Goal: Task Accomplishment & Management: Manage account settings

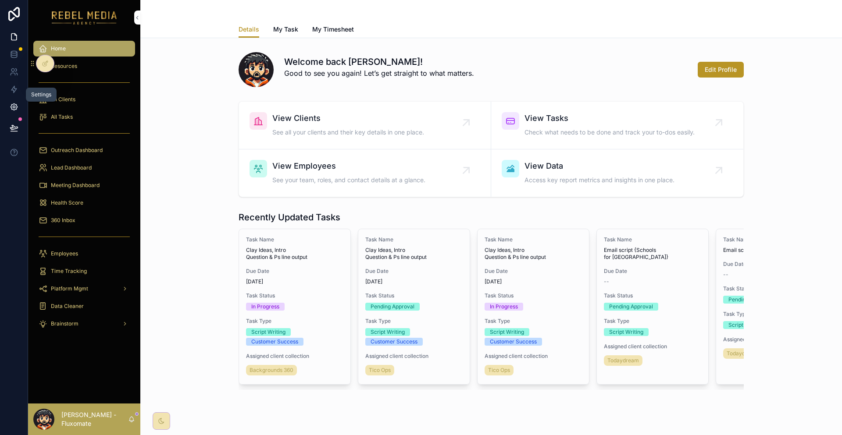
click at [9, 98] on link at bounding box center [14, 107] width 28 height 18
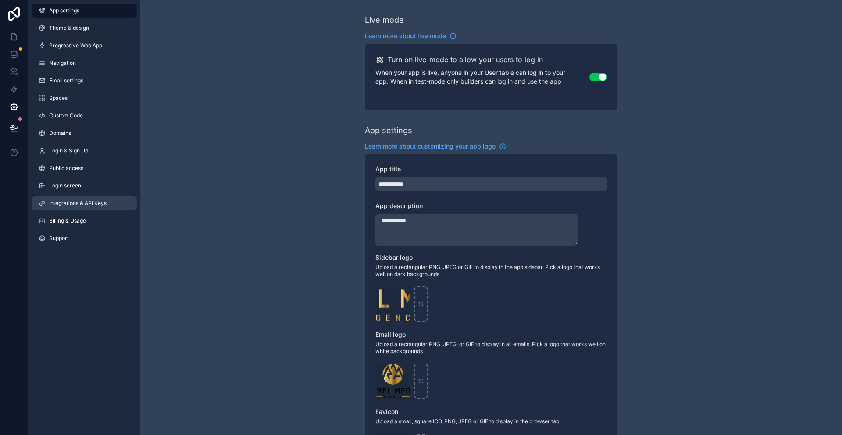
click at [96, 196] on link "Integrations & API Keys" at bounding box center [84, 203] width 105 height 14
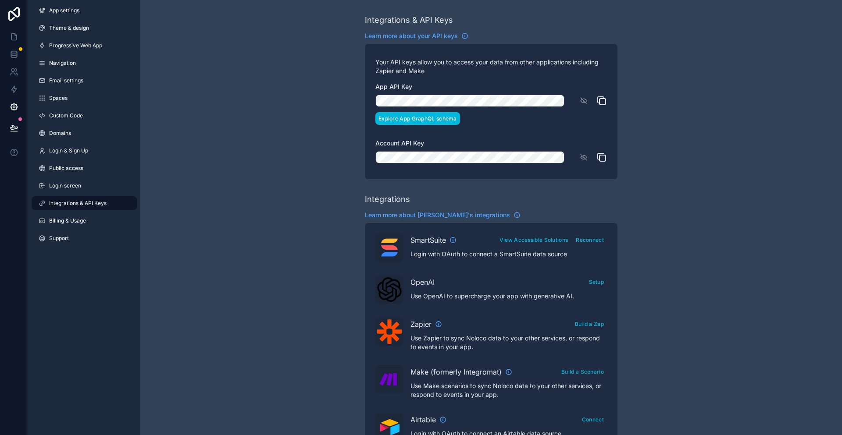
click at [447, 112] on button "Explore App GraphQL schema" at bounding box center [417, 118] width 85 height 13
click at [11, 32] on icon at bounding box center [14, 36] width 9 height 9
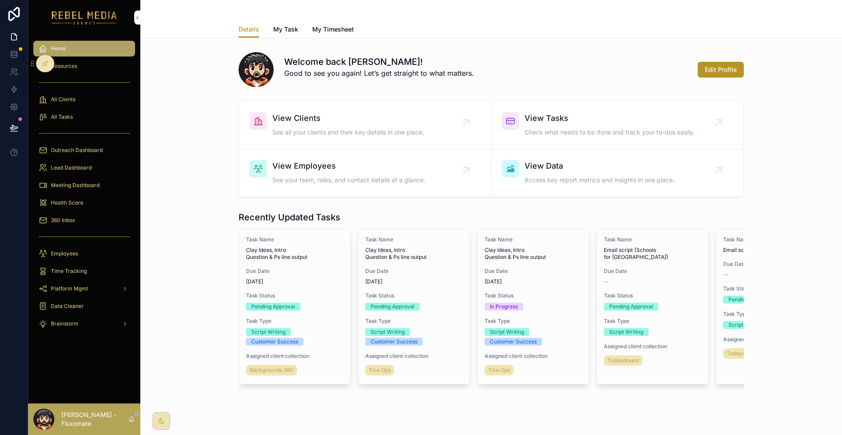
click at [72, 213] on link "360 Inbox" at bounding box center [84, 221] width 102 height 16
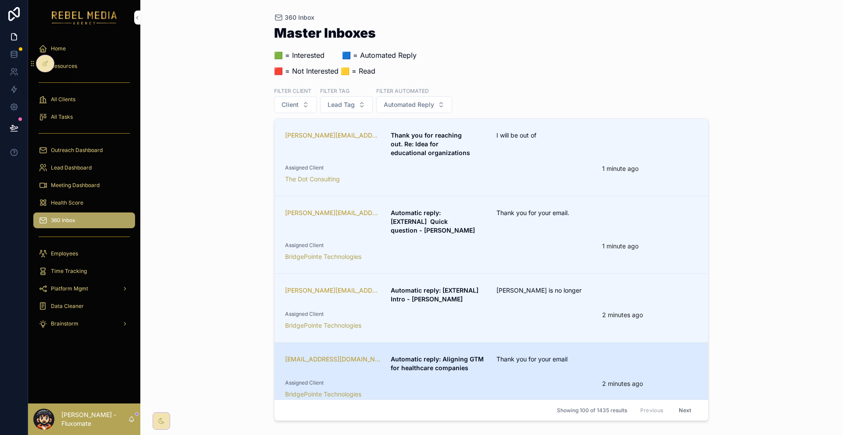
click at [546, 380] on div "Assigned Client BridgePointe Technologies" at bounding box center [438, 389] width 307 height 19
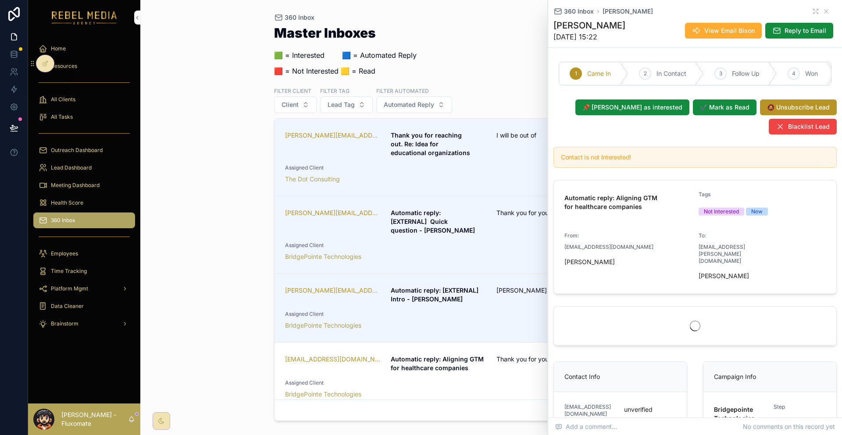
scroll to position [132, 0]
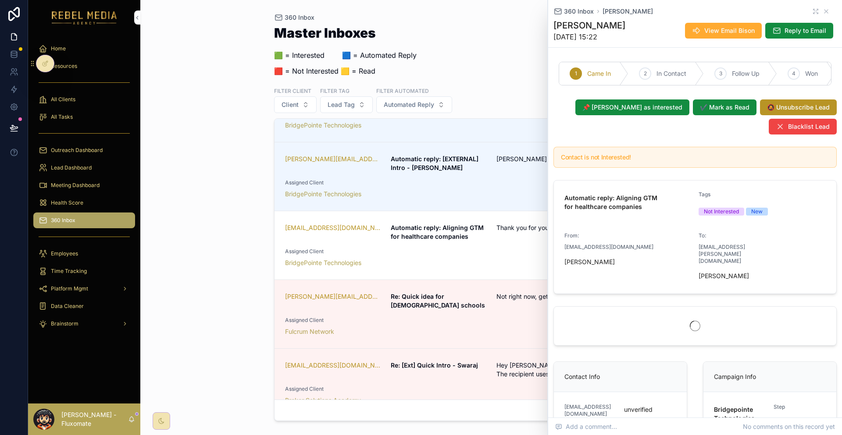
click at [223, 214] on div "360 Inbox Master Inboxes 🟩 = Interested ‎ ‎ ‎ ‎ ‎ ‎‎ ‎ 🟦 = Automated Reply 🟥 = …" at bounding box center [490, 217] width 701 height 435
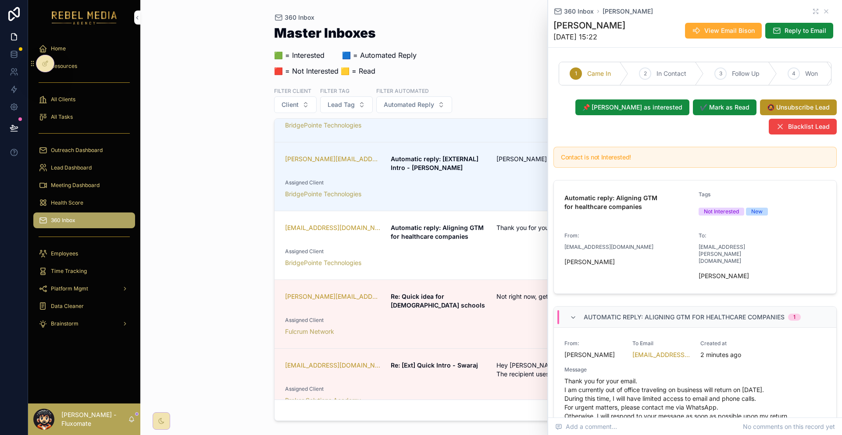
click at [487, 386] on div "Assigned Client Broker Solutions Academy" at bounding box center [438, 395] width 307 height 19
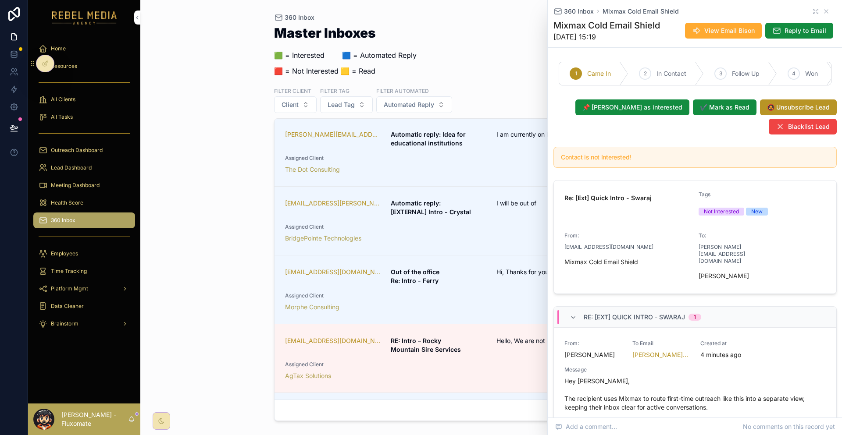
scroll to position [658, 0]
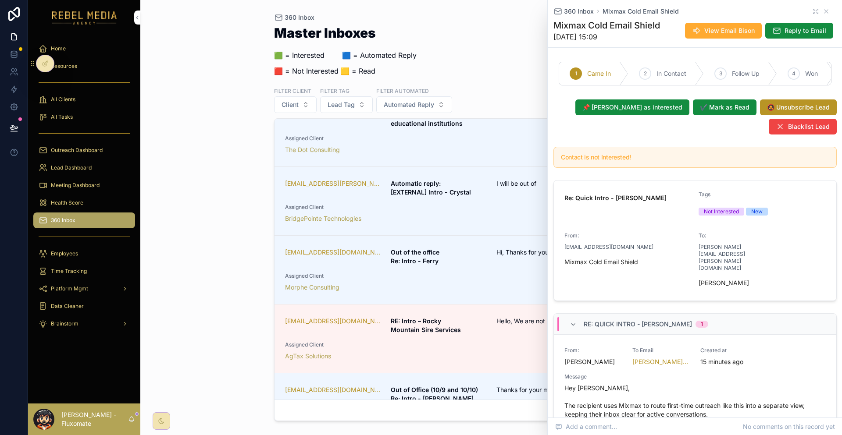
click at [821, 7] on div "360 Inbox Mixmax Cold Email Shield" at bounding box center [694, 11] width 283 height 9
click at [822, 9] on icon "scrollable content" at bounding box center [825, 11] width 7 height 7
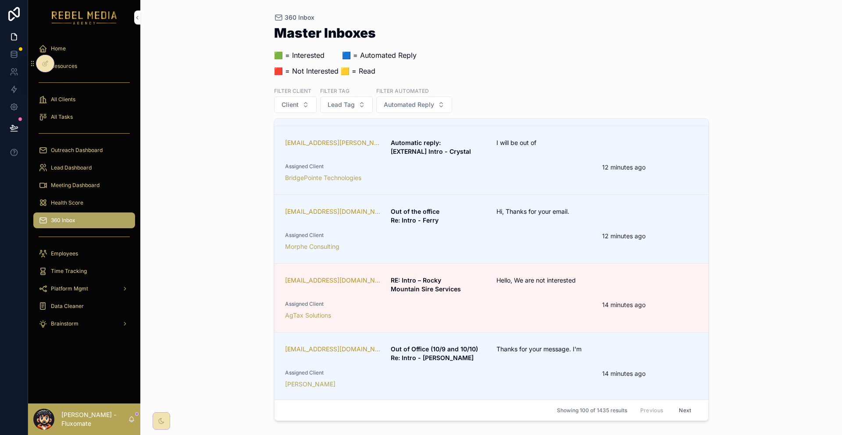
scroll to position [789, 0]
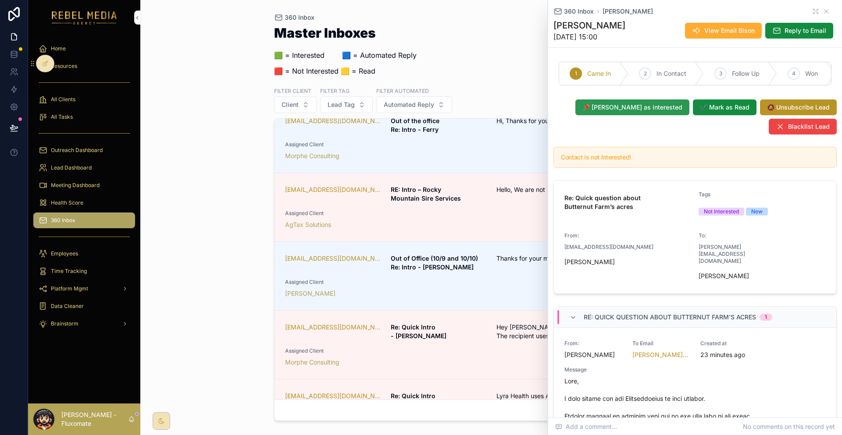
click at [663, 103] on span "📌 [PERSON_NAME] as interested" at bounding box center [632, 107] width 100 height 9
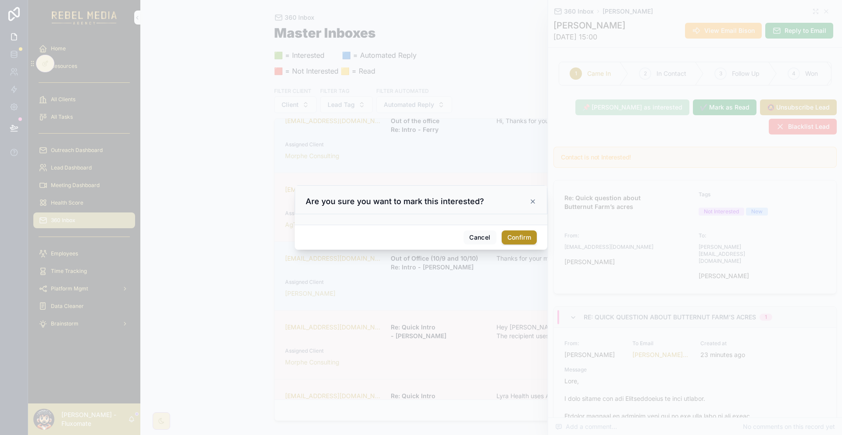
click at [522, 237] on div "Cancel Confirm" at bounding box center [421, 237] width 252 height 25
click at [521, 237] on button "Confirm" at bounding box center [518, 238] width 35 height 14
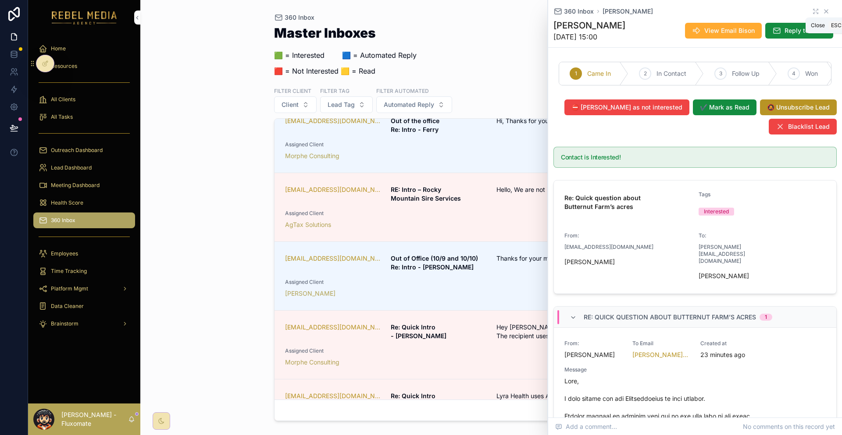
click at [824, 10] on icon "scrollable content" at bounding box center [826, 12] width 4 height 4
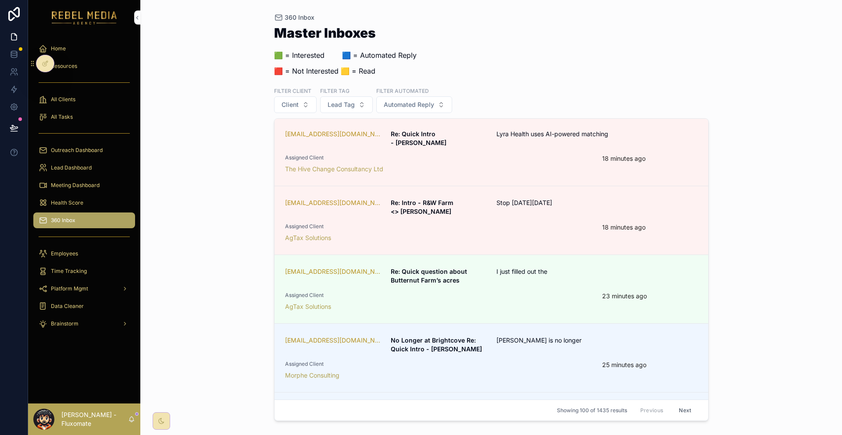
scroll to position [1272, 0]
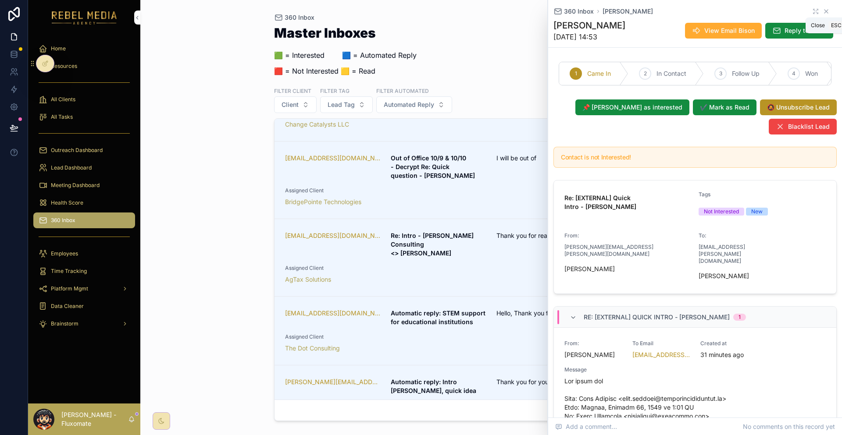
click at [824, 11] on icon "scrollable content" at bounding box center [825, 11] width 7 height 7
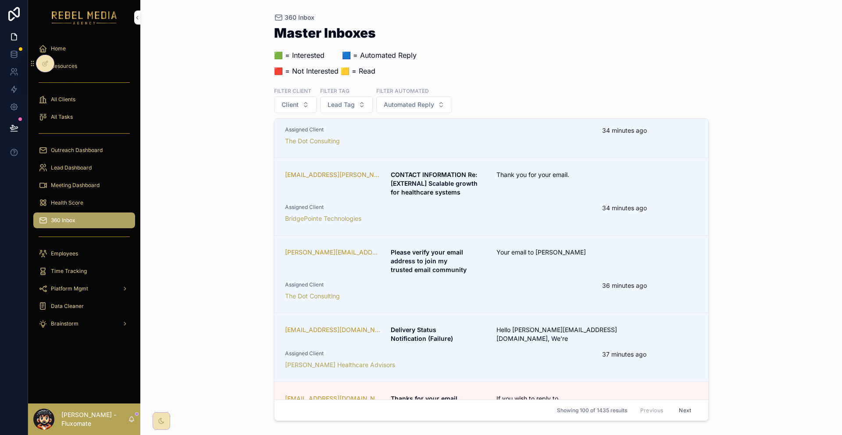
scroll to position [1624, 0]
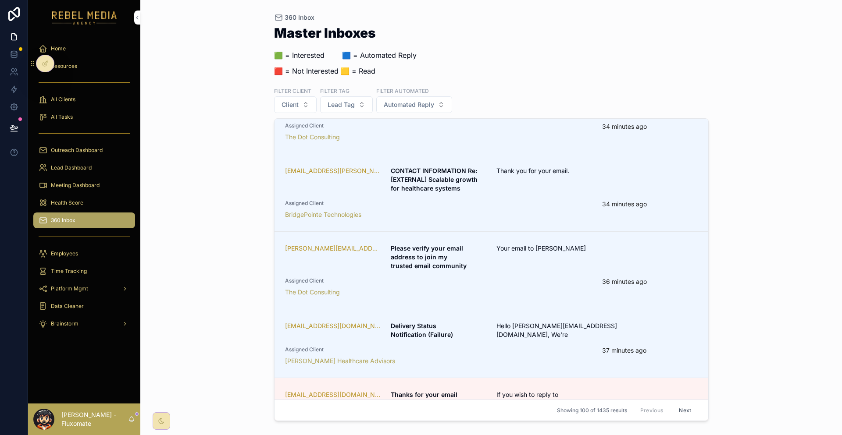
click at [578, 417] on div "RMA" at bounding box center [438, 421] width 307 height 9
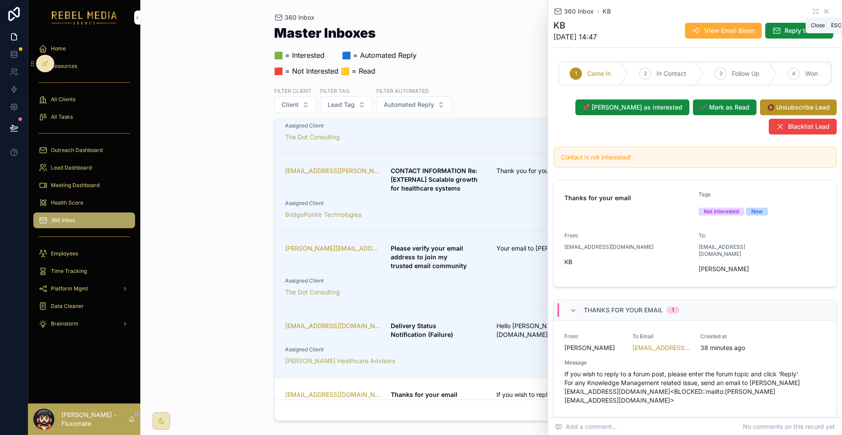
click at [822, 13] on icon "scrollable content" at bounding box center [825, 11] width 7 height 7
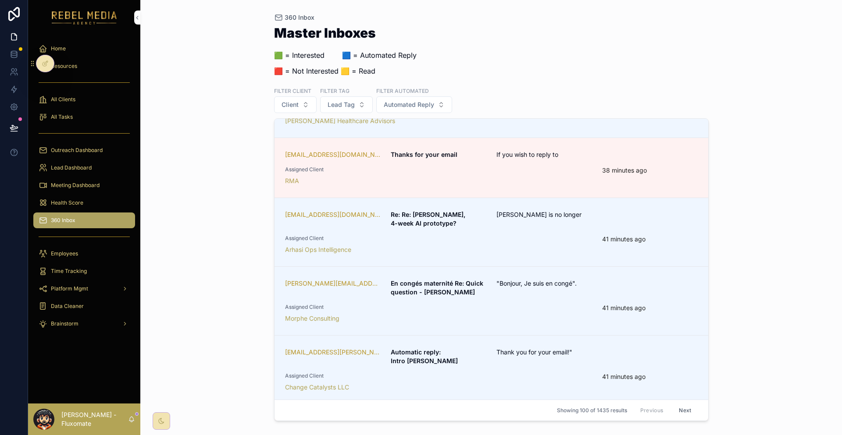
scroll to position [1887, 0]
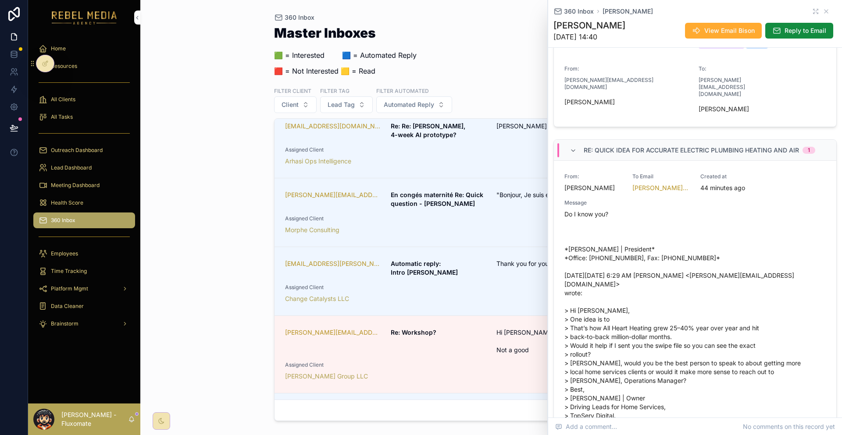
scroll to position [219, 0]
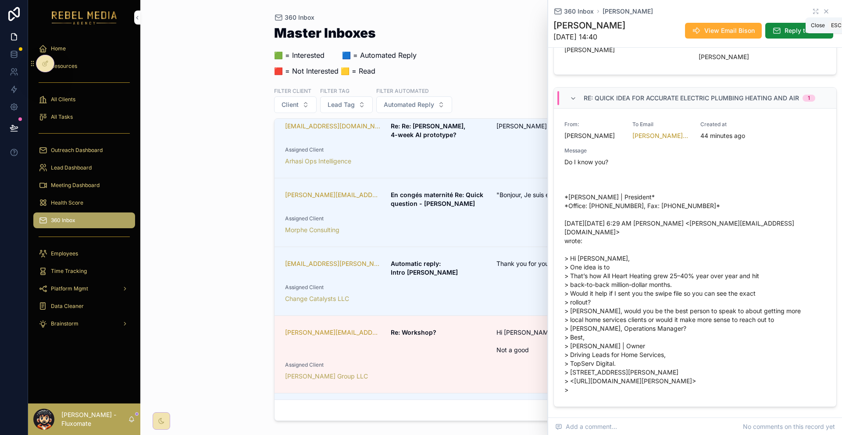
click at [822, 12] on icon "scrollable content" at bounding box center [825, 11] width 7 height 7
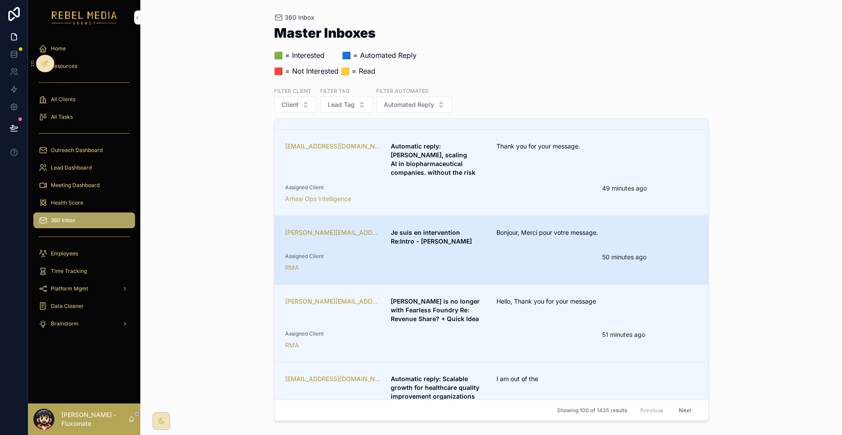
scroll to position [2502, 0]
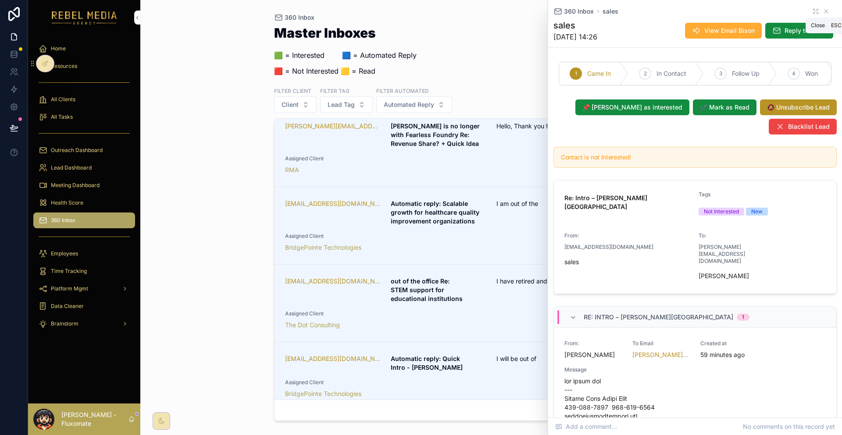
drag, startPoint x: 821, startPoint y: 11, endPoint x: 841, endPoint y: 8, distance: 20.8
click at [822, 11] on icon "scrollable content" at bounding box center [825, 11] width 7 height 7
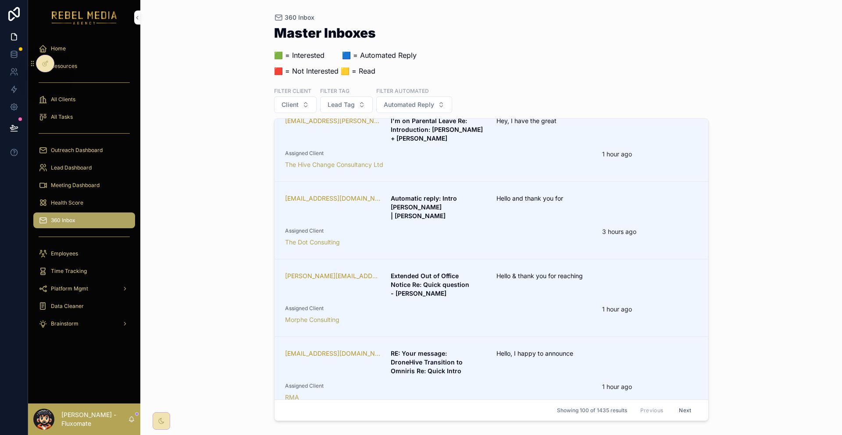
scroll to position [3072, 0]
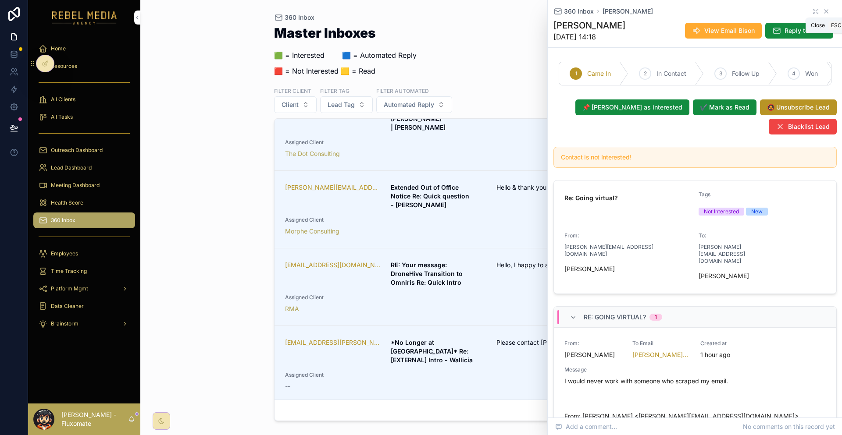
click at [824, 10] on icon "scrollable content" at bounding box center [826, 12] width 4 height 4
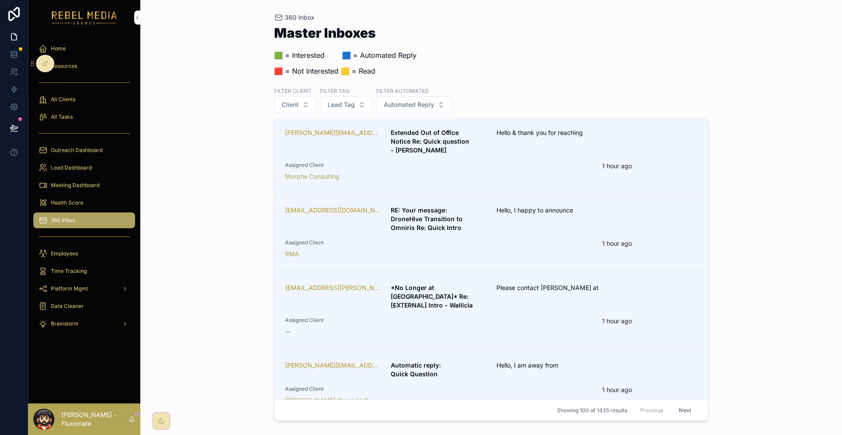
scroll to position [3379, 0]
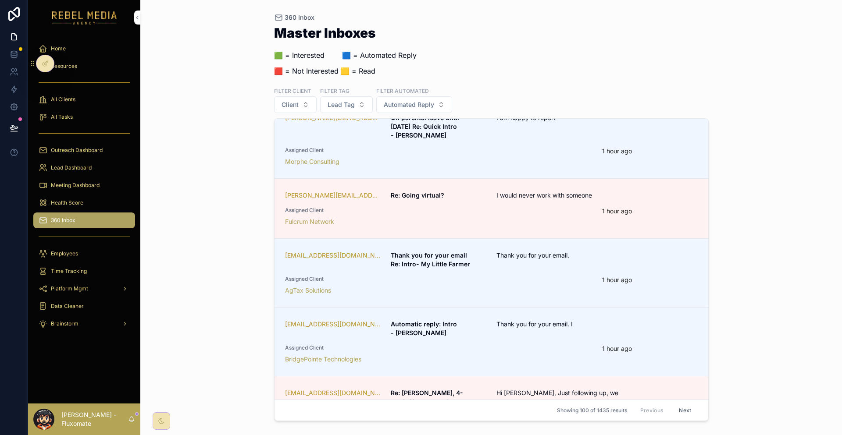
click at [534, 424] on div "Arhasi Ops Intelligence" at bounding box center [438, 428] width 307 height 9
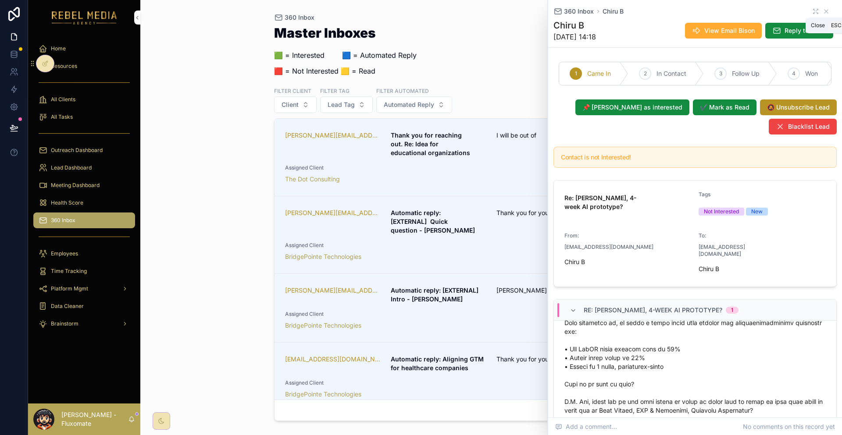
click at [822, 12] on icon "scrollable content" at bounding box center [825, 11] width 7 height 7
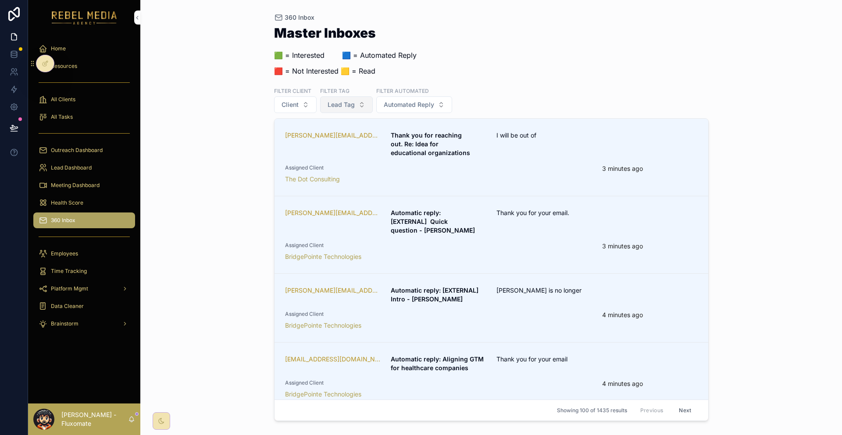
click at [332, 100] on span "Lead Tag" at bounding box center [340, 104] width 27 height 9
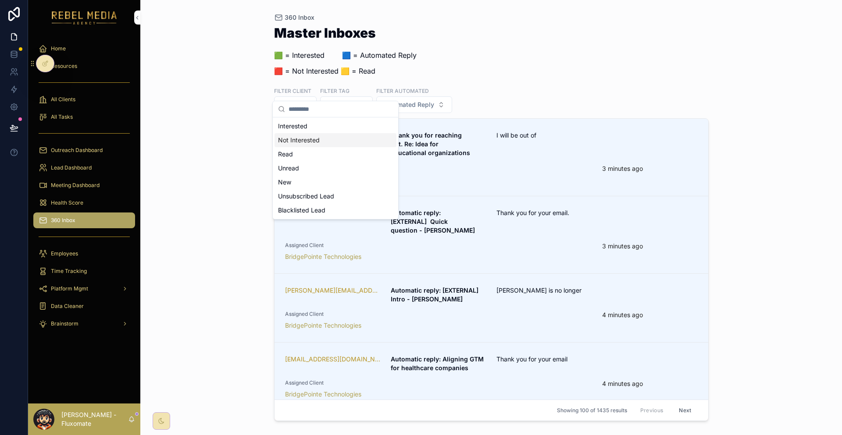
click at [313, 133] on div "Not Interested" at bounding box center [335, 140] width 122 height 14
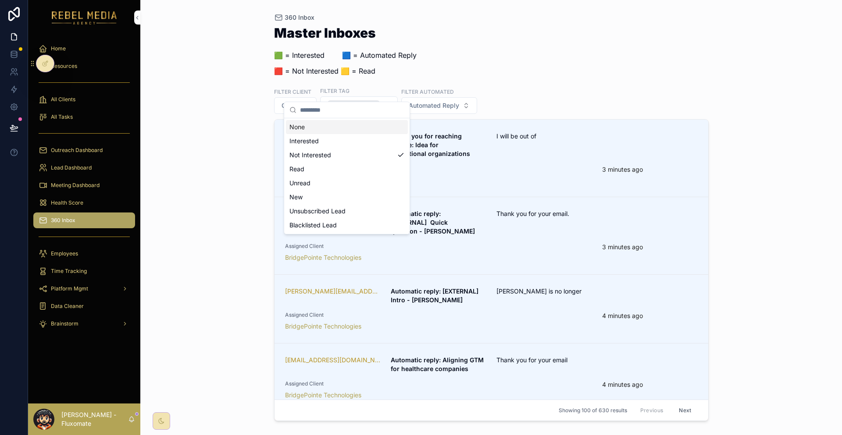
click at [592, 52] on div "Master Inboxes 🟩 = Interested ‎ ‎ ‎ ‎ ‎ ‎‎ ‎ 🟦 = Automated Reply 🟥 = Not Intere…" at bounding box center [491, 53] width 434 height 55
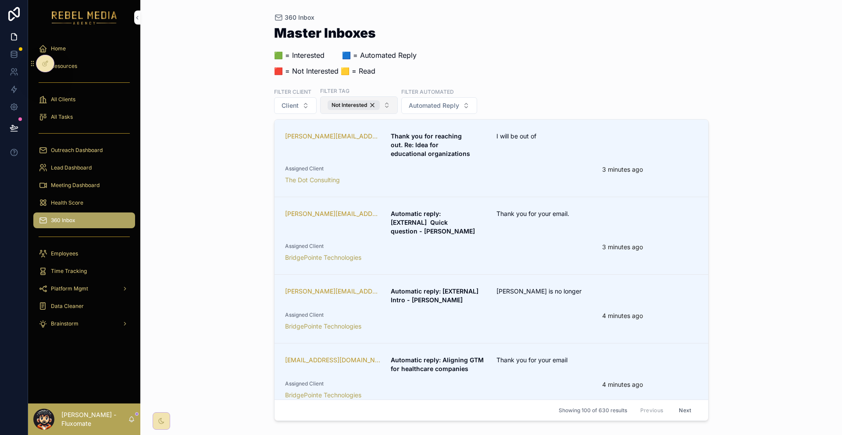
click at [336, 98] on button "Not Interested" at bounding box center [359, 105] width 78 height 18
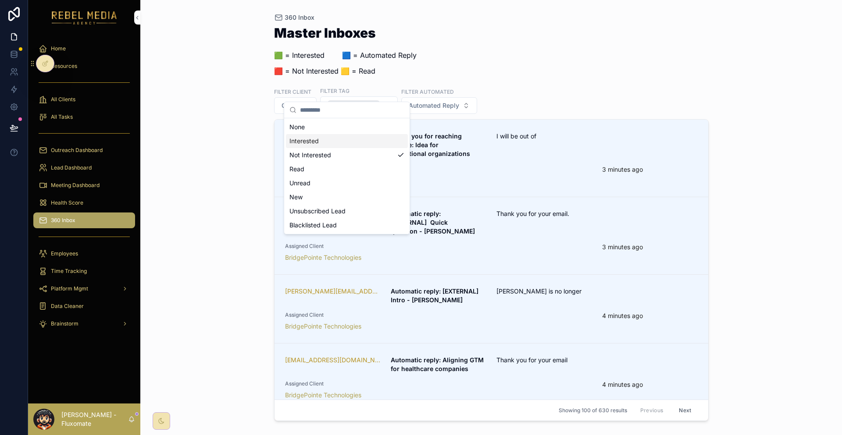
click at [348, 138] on div "Interested" at bounding box center [347, 141] width 122 height 14
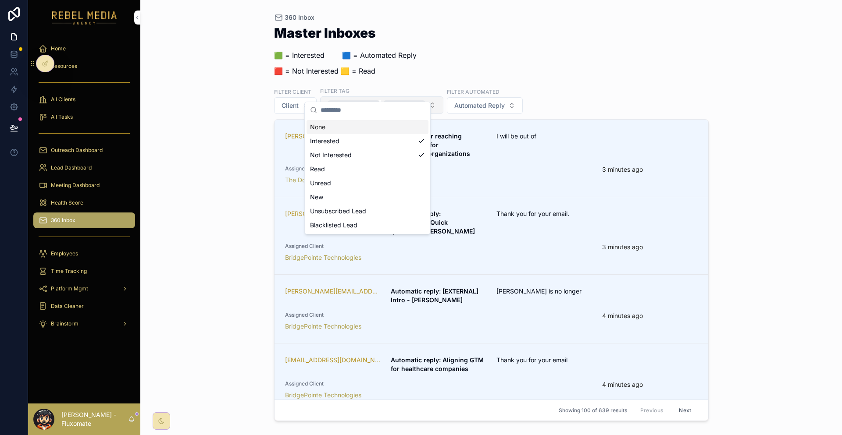
click at [355, 100] on div "Not Interested" at bounding box center [353, 105] width 52 height 10
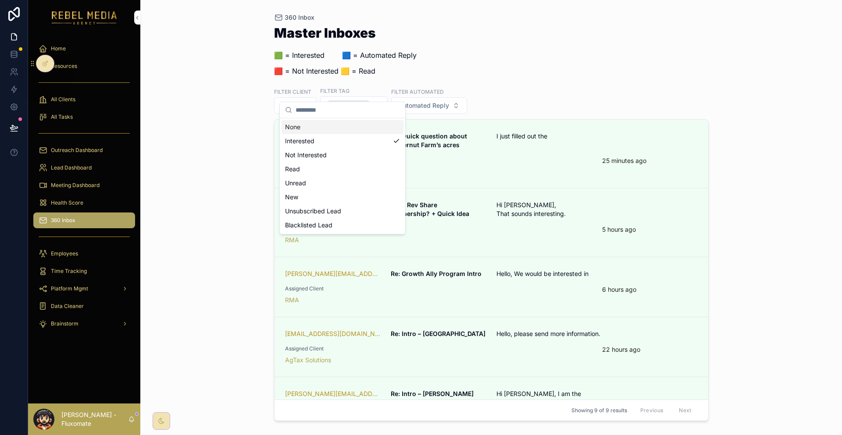
click at [539, 35] on div "Master Inboxes 🟩 = Interested ‎ ‎ ‎ ‎ ‎ ‎‎ ‎ 🟦 = Automated Reply 🟥 = Not Intere…" at bounding box center [491, 53] width 434 height 55
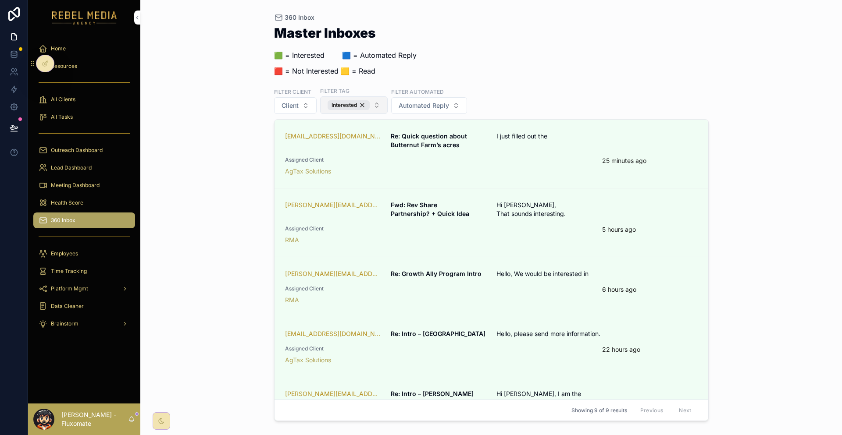
click at [327, 100] on div "Interested" at bounding box center [348, 105] width 42 height 10
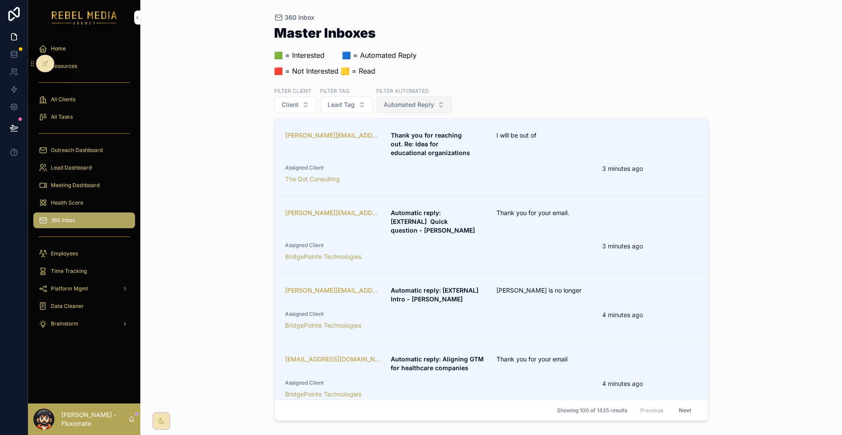
click at [402, 96] on button "Automated Reply" at bounding box center [414, 104] width 76 height 17
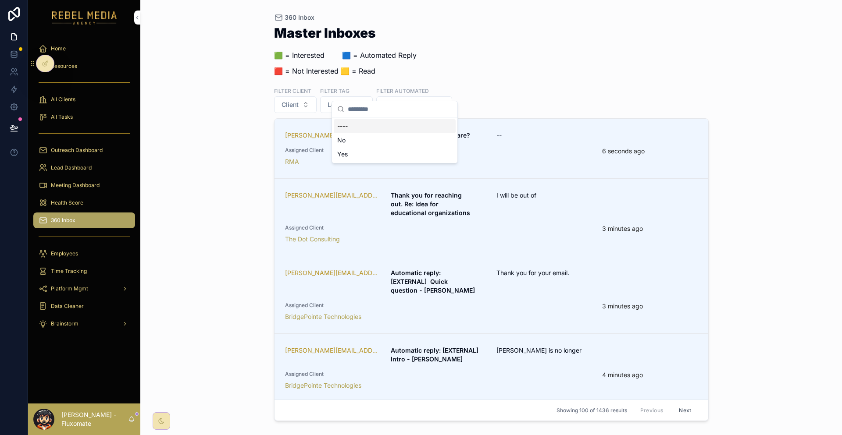
click at [501, 71] on div "Master Inboxes 🟩 = Interested ‎ ‎ ‎ ‎ ‎ ‎‎ ‎ 🟦 = Automated Reply 🟥 = Not Intere…" at bounding box center [491, 53] width 434 height 55
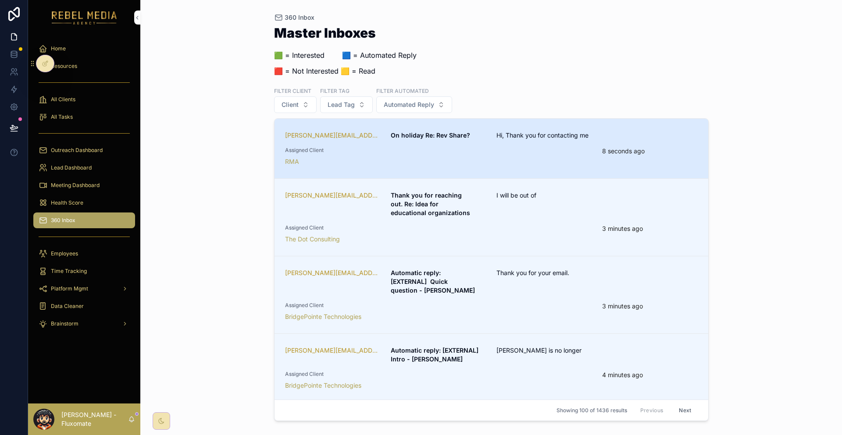
click at [446, 157] on div "RMA" at bounding box center [438, 161] width 307 height 9
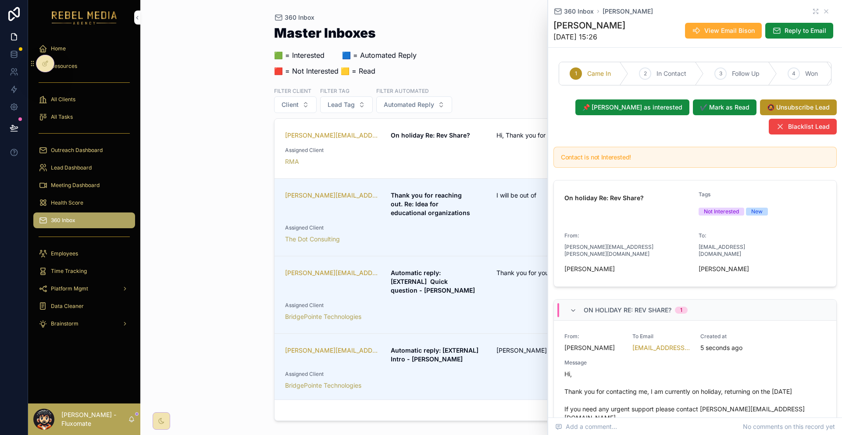
click at [818, 16] on div "360 Inbox [PERSON_NAME] [PERSON_NAME] [DATE] 15:26 View Email Bison Reply to Em…" at bounding box center [694, 23] width 283 height 47
click at [819, 15] on div "360 Inbox [PERSON_NAME] [PERSON_NAME] [DATE] 15:26 View Email Bison Reply to Em…" at bounding box center [694, 23] width 283 height 47
click at [822, 14] on icon "scrollable content" at bounding box center [825, 11] width 7 height 7
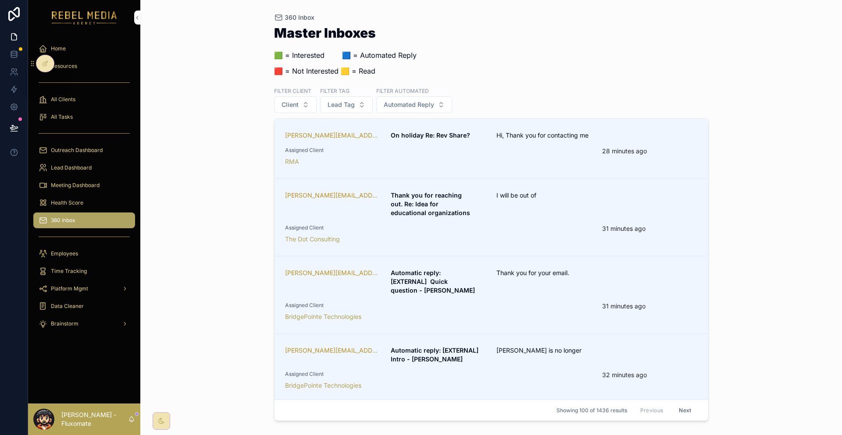
click at [78, 178] on div "Meeting Dashboard" at bounding box center [84, 185] width 91 height 14
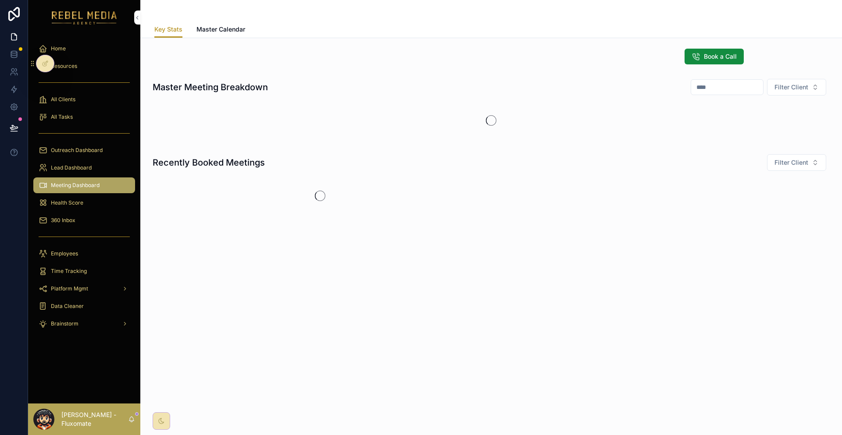
click at [84, 161] on div "Lead Dashboard" at bounding box center [84, 168] width 91 height 14
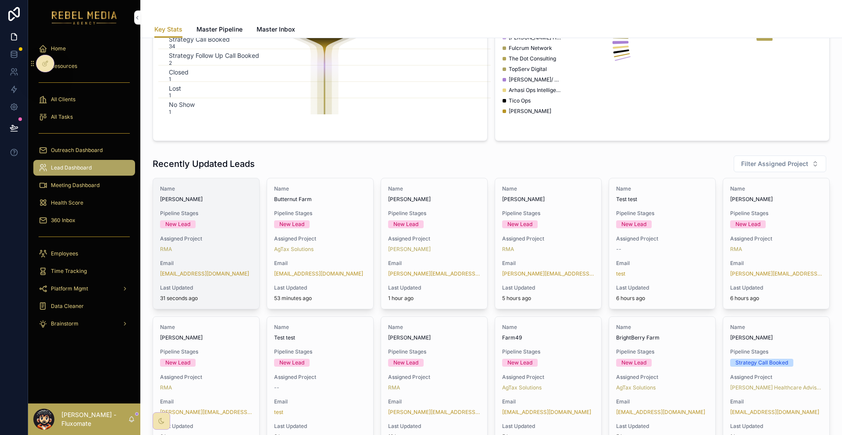
scroll to position [372, 0]
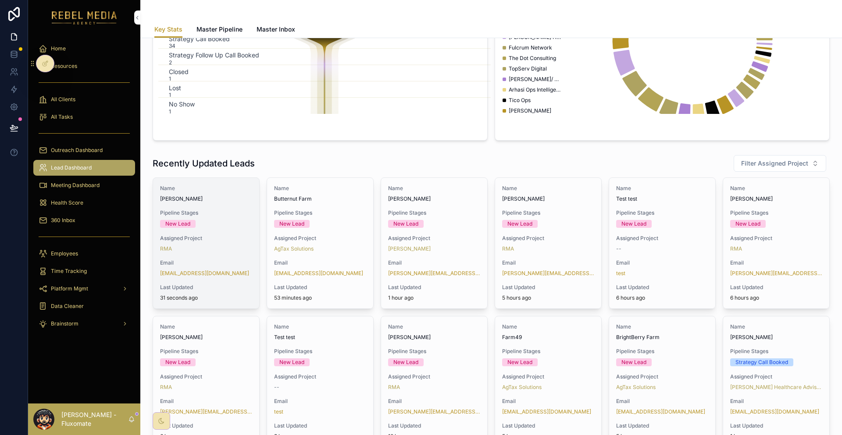
click at [226, 235] on span "Assigned Project" at bounding box center [206, 238] width 92 height 7
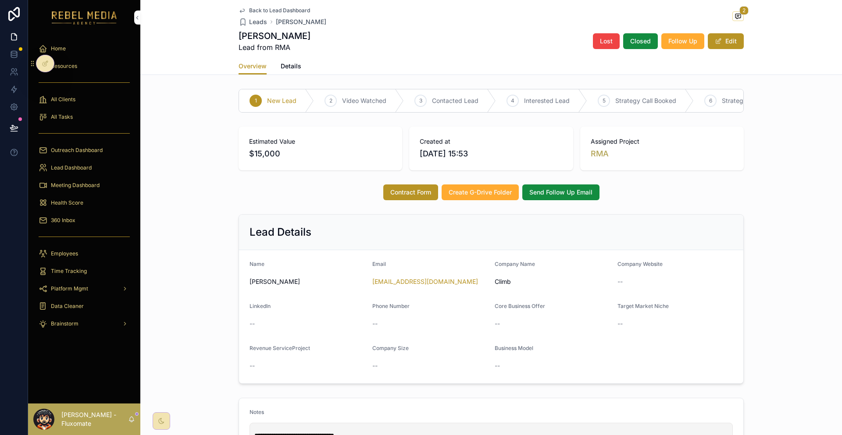
click at [301, 66] on link "Details" at bounding box center [291, 67] width 21 height 18
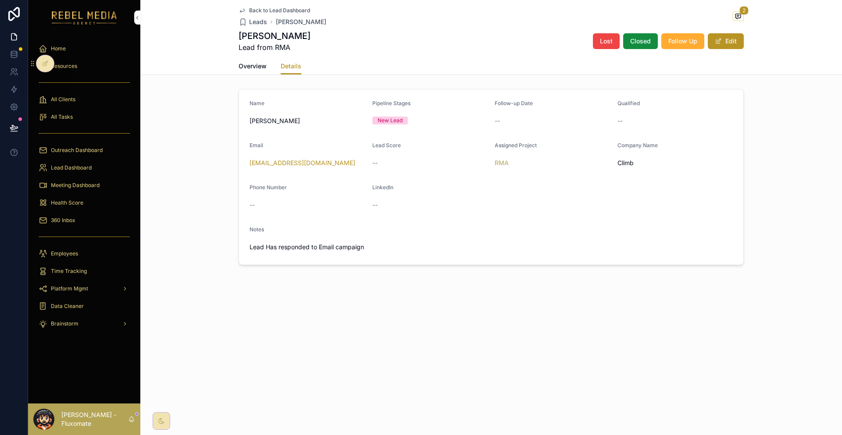
click at [267, 64] on link "Overview" at bounding box center [252, 67] width 28 height 18
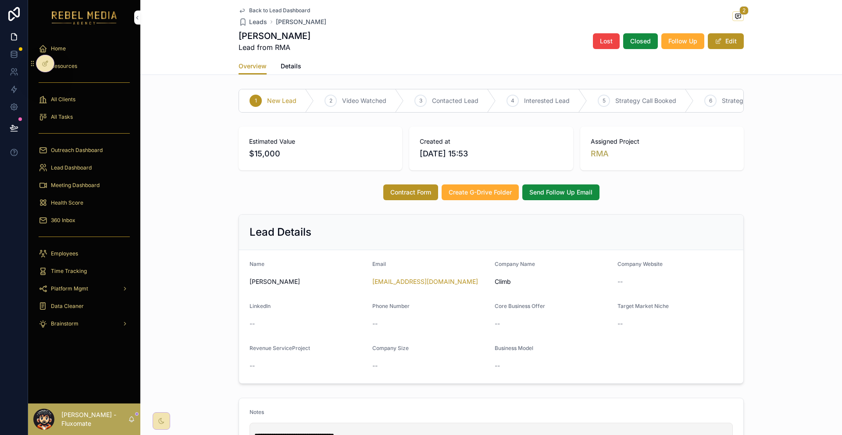
click at [43, 62] on icon at bounding box center [45, 63] width 7 height 7
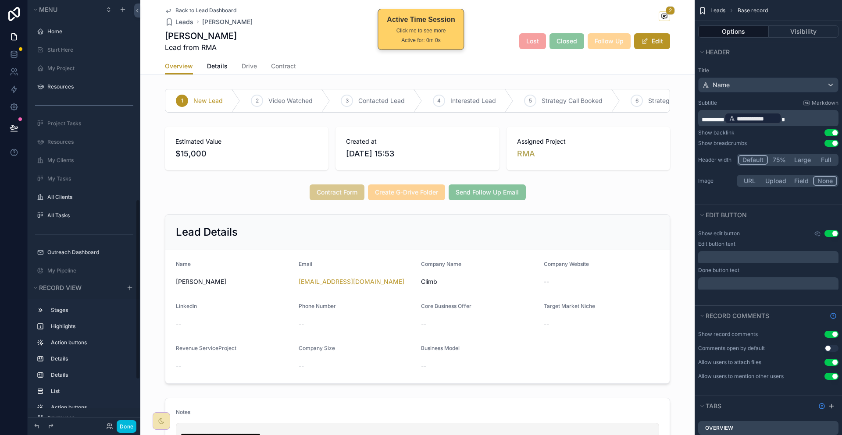
scroll to position [471, 0]
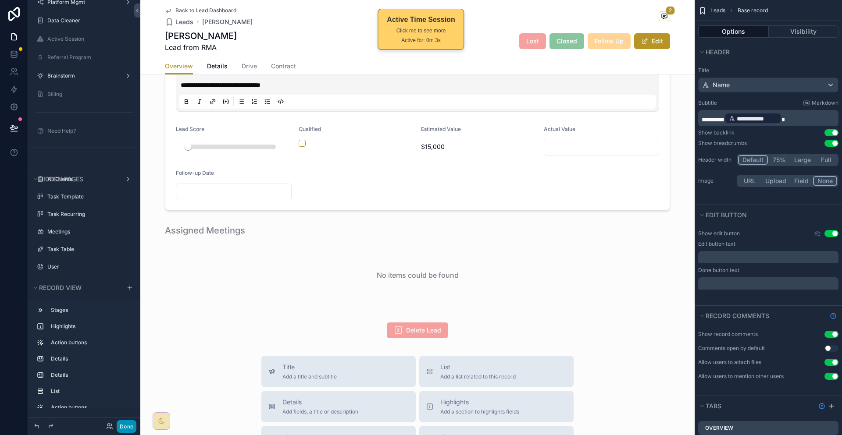
click at [117, 426] on button "Done" at bounding box center [127, 426] width 20 height 13
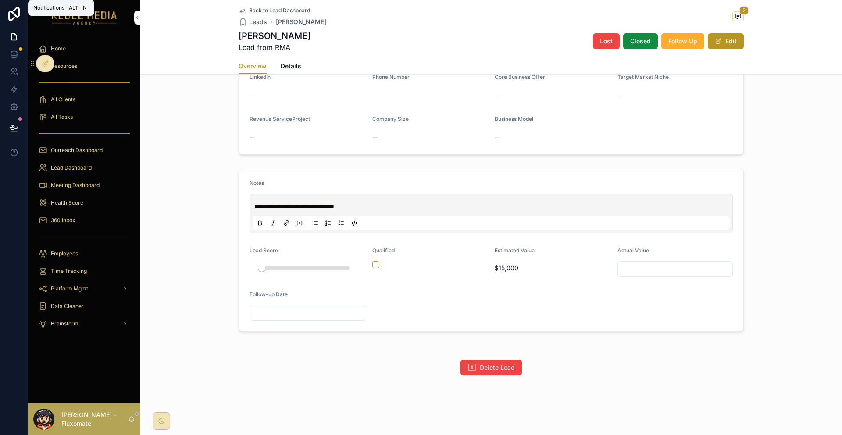
scroll to position [156, 0]
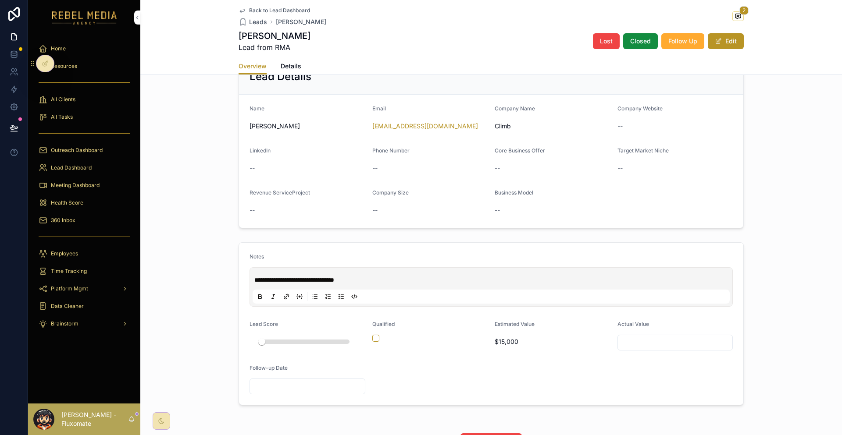
click at [73, 213] on div "360 Inbox" at bounding box center [84, 220] width 91 height 14
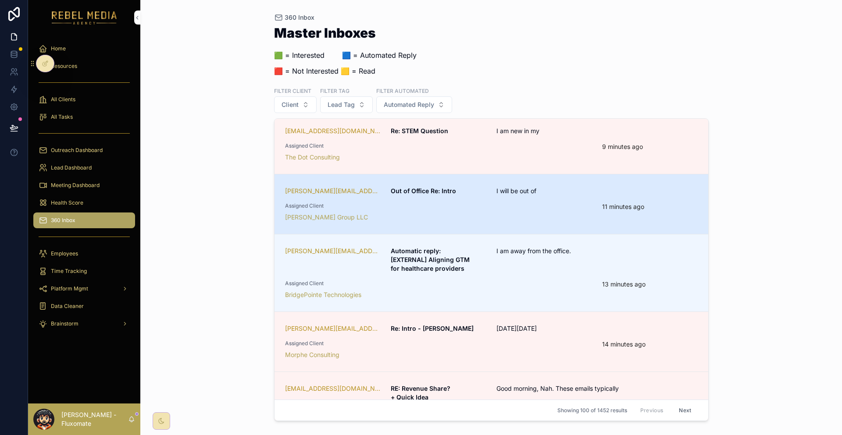
scroll to position [351, 0]
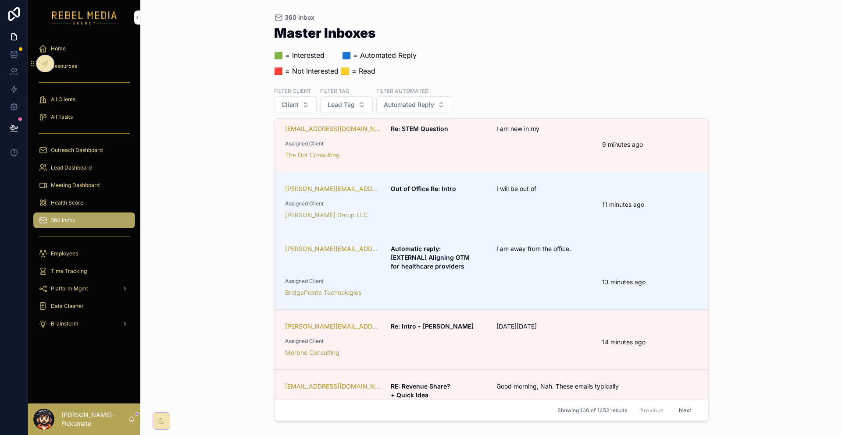
click at [463, 417] on div "RMA" at bounding box center [438, 421] width 307 height 9
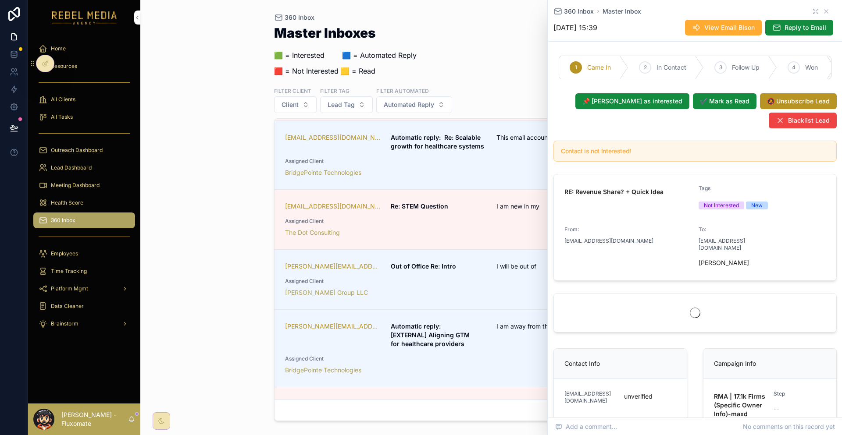
scroll to position [359, 0]
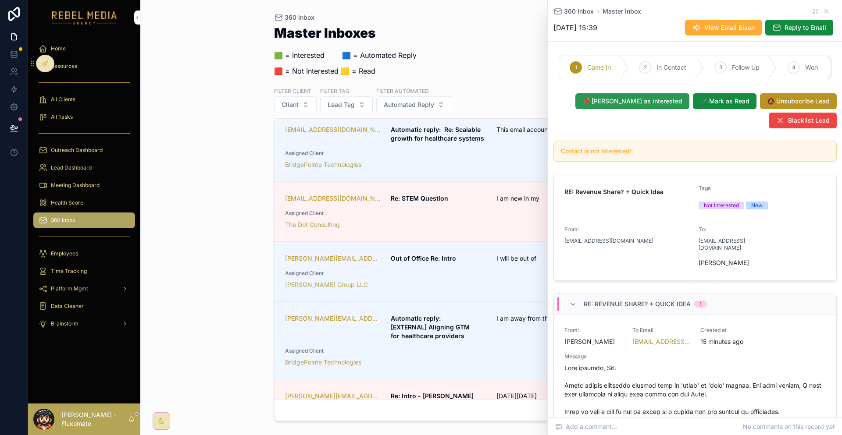
click at [682, 97] on span "📌 [PERSON_NAME] as interested" at bounding box center [632, 101] width 100 height 9
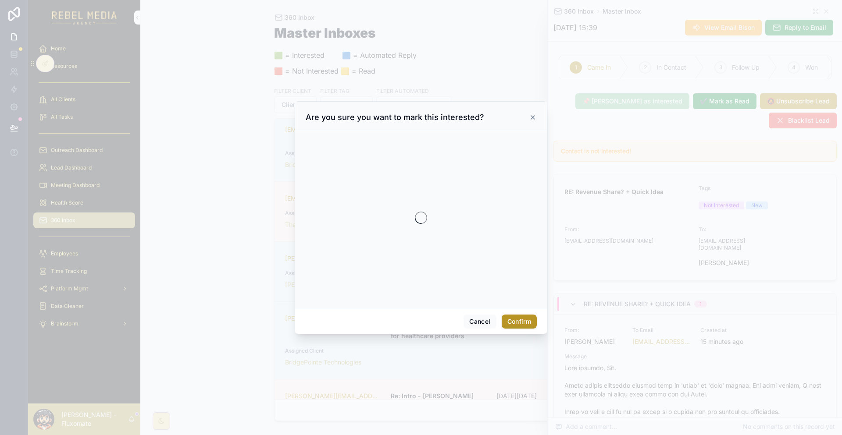
click at [510, 315] on button "Confirm" at bounding box center [518, 322] width 35 height 14
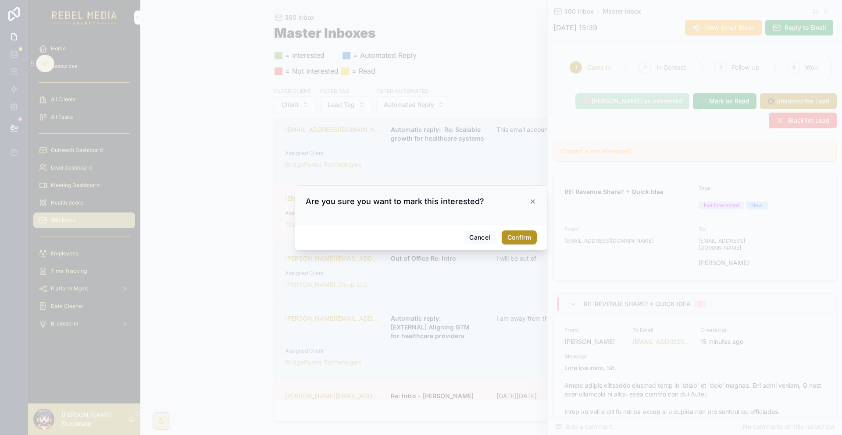
click at [510, 231] on button "Confirm" at bounding box center [518, 238] width 35 height 14
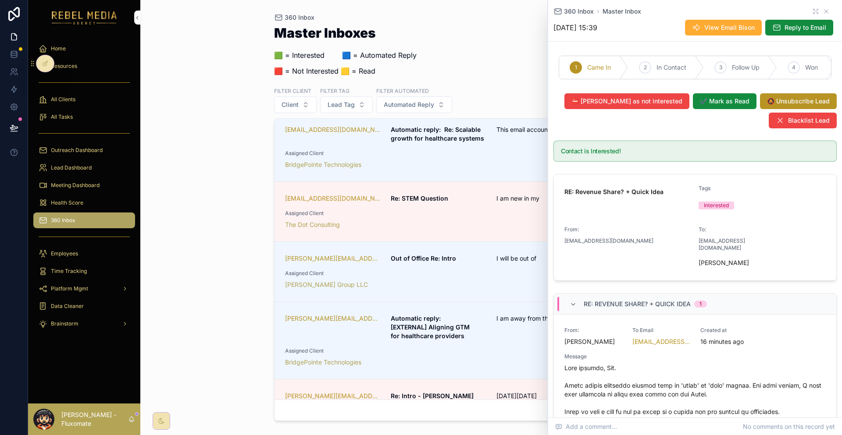
scroll to position [446, 0]
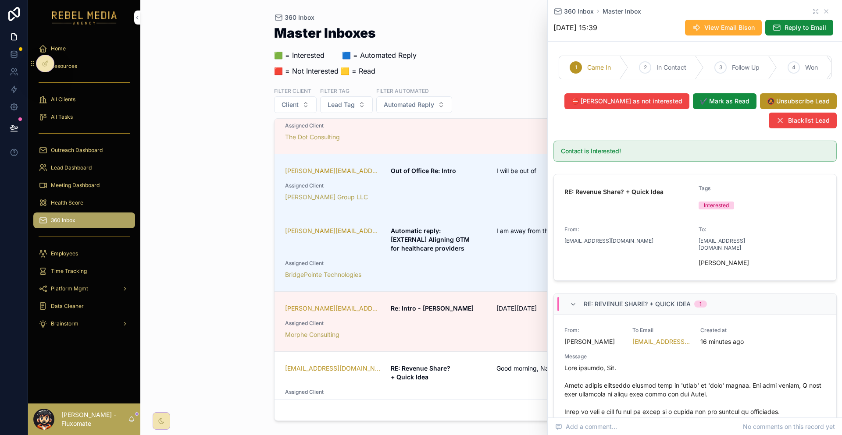
click at [243, 288] on div "360 Inbox Master Inboxes 🟩 = Interested ‎ ‎ ‎ ‎ ‎ ‎‎ ‎ 🟦 = Automated Reply 🟥 = …" at bounding box center [490, 217] width 701 height 435
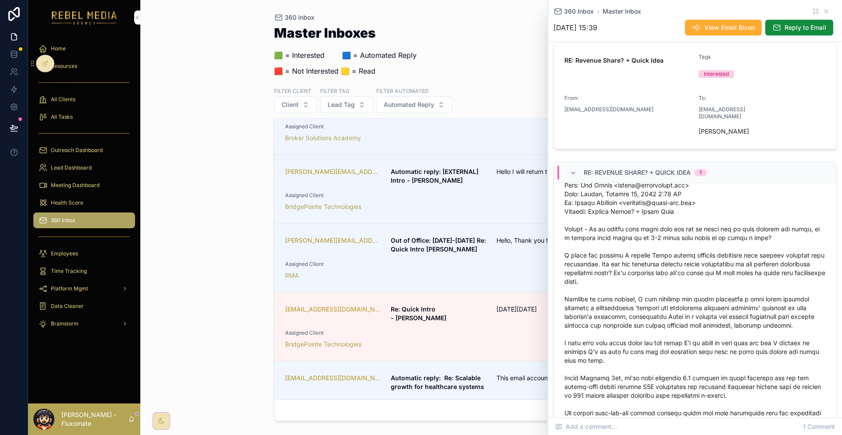
scroll to position [454, 0]
drag, startPoint x: 820, startPoint y: 8, endPoint x: 729, endPoint y: 127, distance: 150.1
click at [822, 8] on icon "scrollable content" at bounding box center [825, 11] width 7 height 7
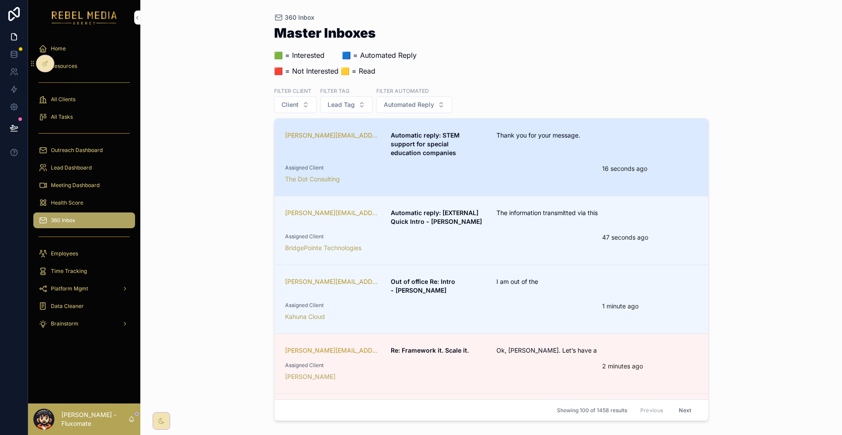
click at [541, 131] on span "Thank you for your message." at bounding box center [561, 135] width 131 height 9
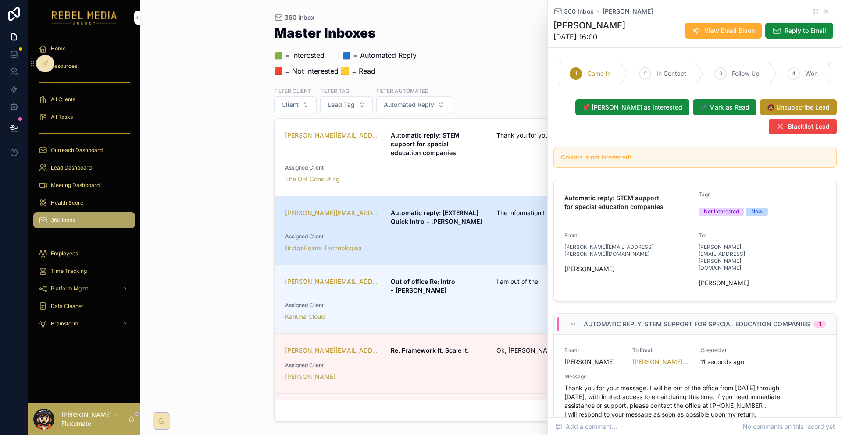
click at [494, 244] on div "BridgePointe Technologies" at bounding box center [438, 248] width 307 height 9
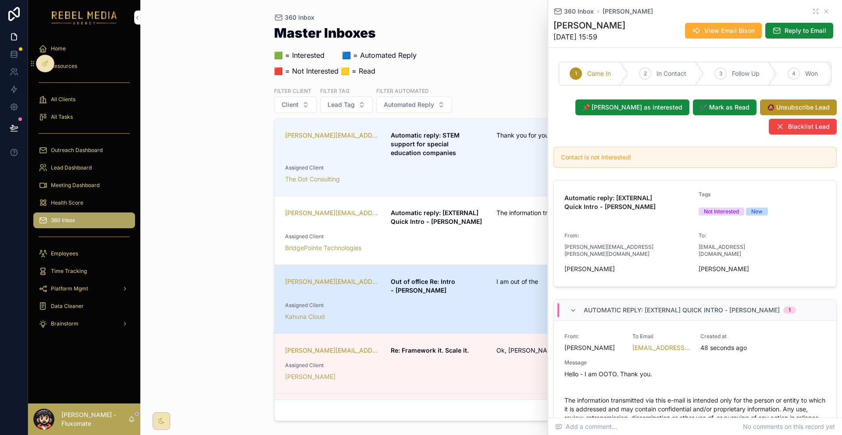
click at [480, 267] on link "[PERSON_NAME][EMAIL_ADDRESS][DOMAIN_NAME] Out of office Re: Intro - [PERSON_NAM…" at bounding box center [491, 299] width 434 height 69
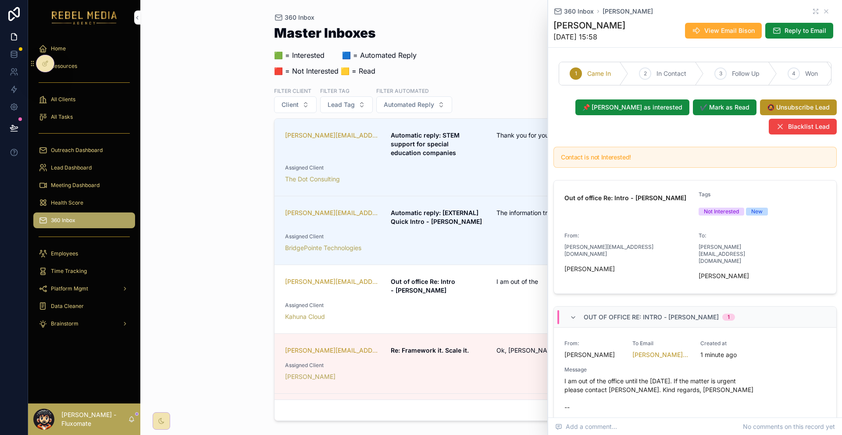
click at [513, 373] on div "[PERSON_NAME]" at bounding box center [438, 377] width 307 height 9
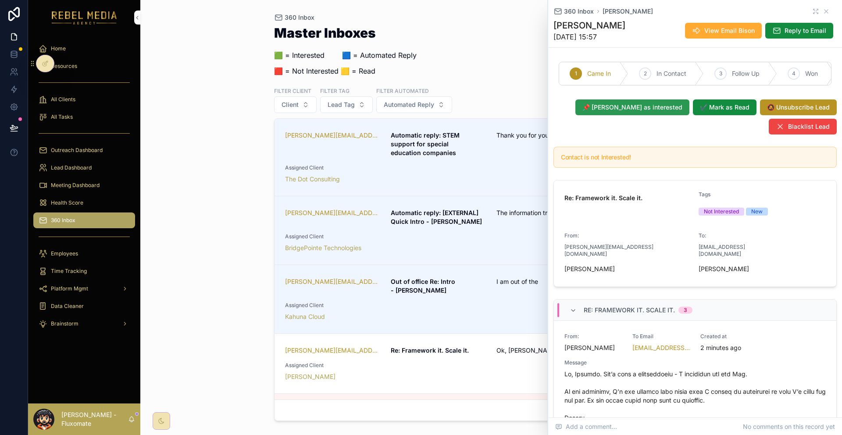
click at [678, 103] on span "📌 [PERSON_NAME] as interested" at bounding box center [632, 107] width 100 height 9
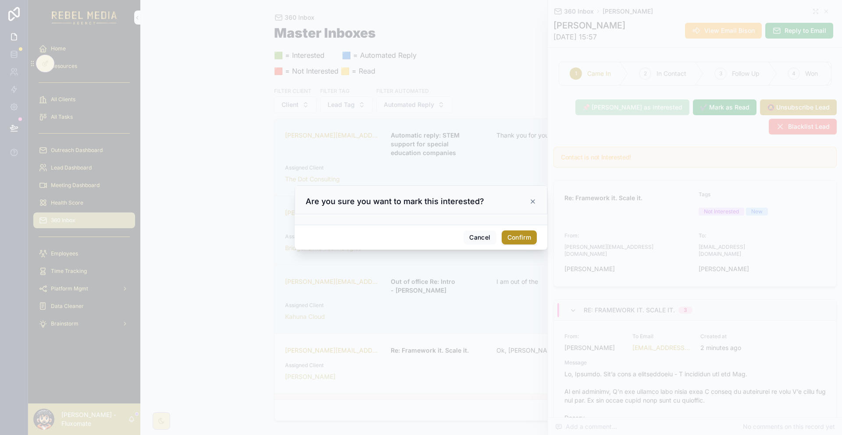
click at [516, 236] on button "Confirm" at bounding box center [518, 238] width 35 height 14
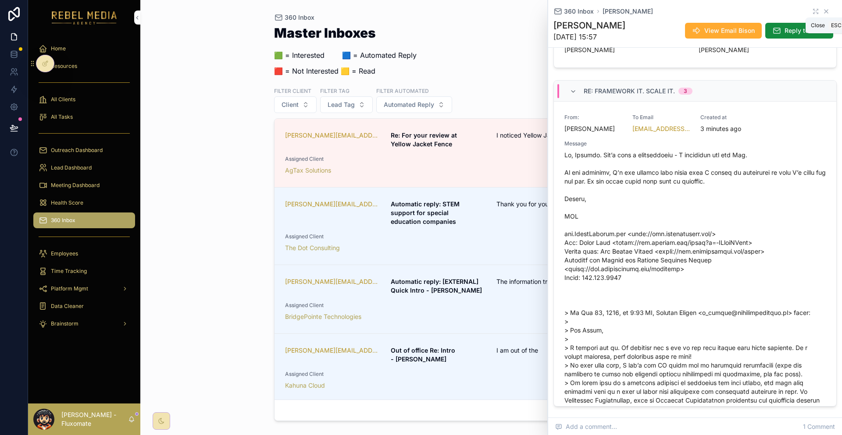
click at [822, 8] on icon "scrollable content" at bounding box center [825, 11] width 7 height 7
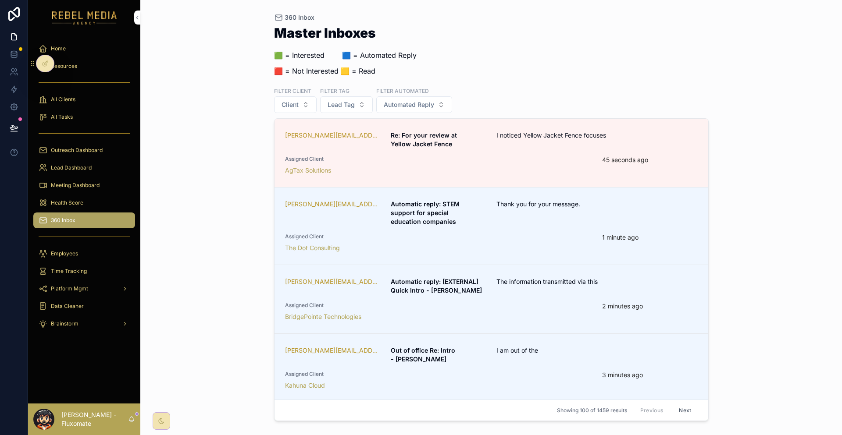
click at [537, 166] on div "AgTax Solutions" at bounding box center [438, 170] width 307 height 9
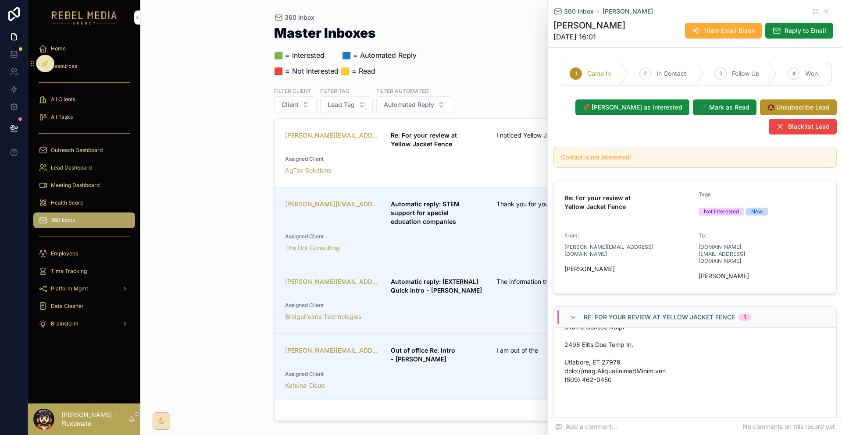
scroll to position [88, 0]
drag, startPoint x: 822, startPoint y: 7, endPoint x: 816, endPoint y: 8, distance: 6.2
click at [816, 8] on div "360 Inbox [PERSON_NAME] L" at bounding box center [694, 11] width 283 height 9
